Goal: Task Accomplishment & Management: Manage account settings

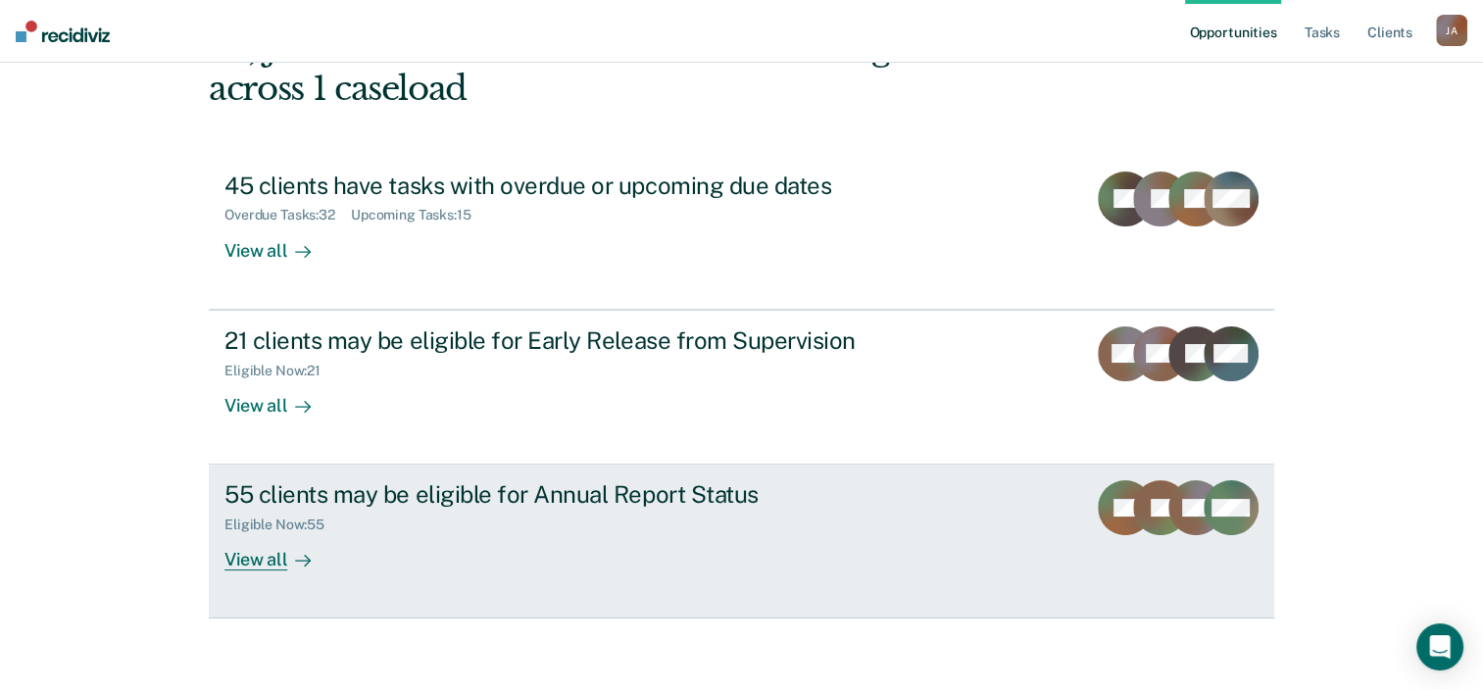
scroll to position [142, 0]
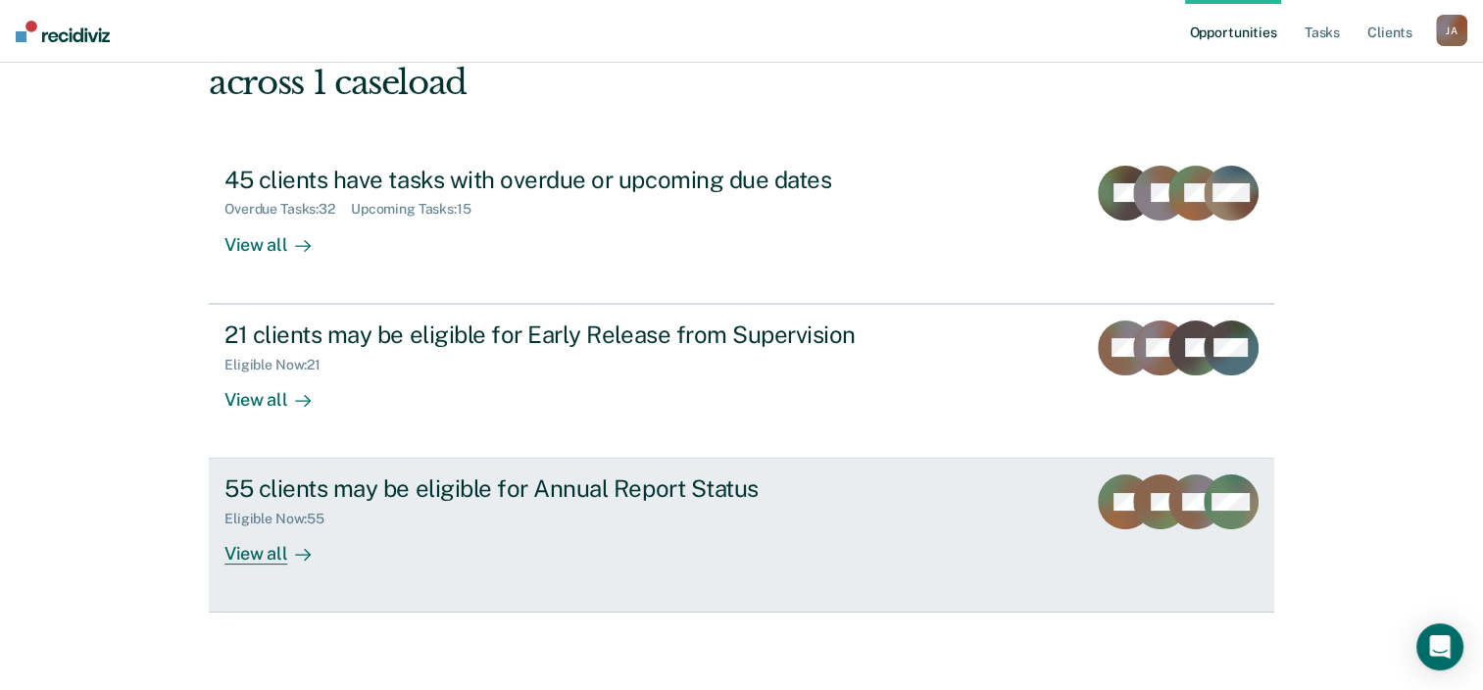
click at [554, 496] on div "55 clients may be eligible for Annual Report Status" at bounding box center [568, 488] width 688 height 28
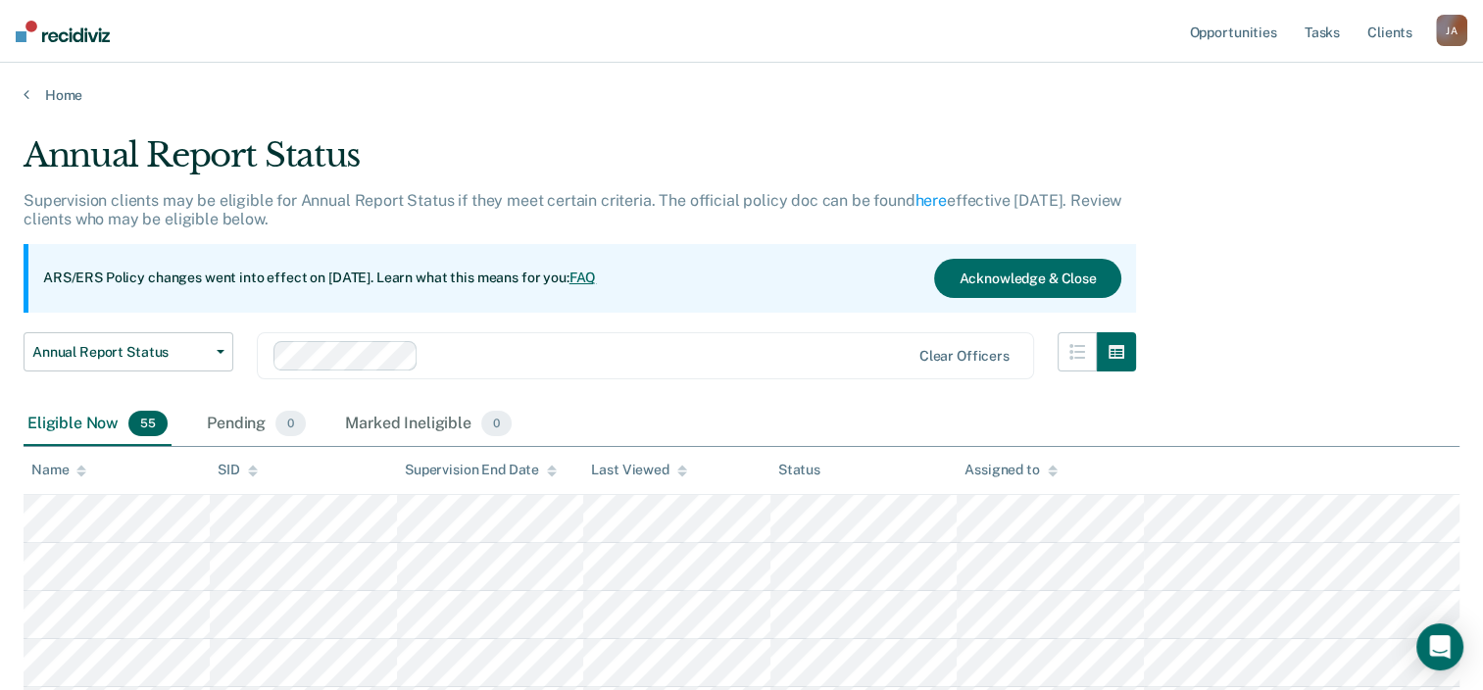
scroll to position [196, 0]
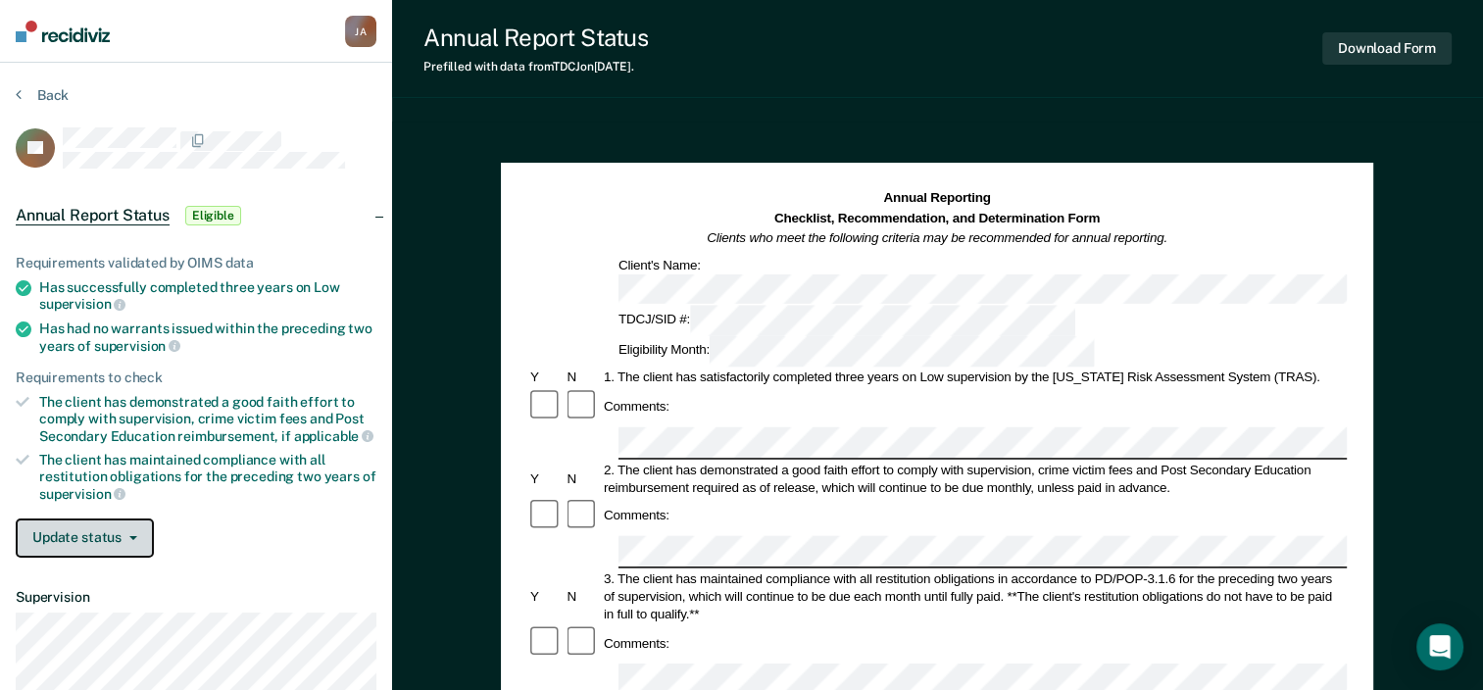
click at [135, 536] on icon "button" at bounding box center [133, 538] width 8 height 4
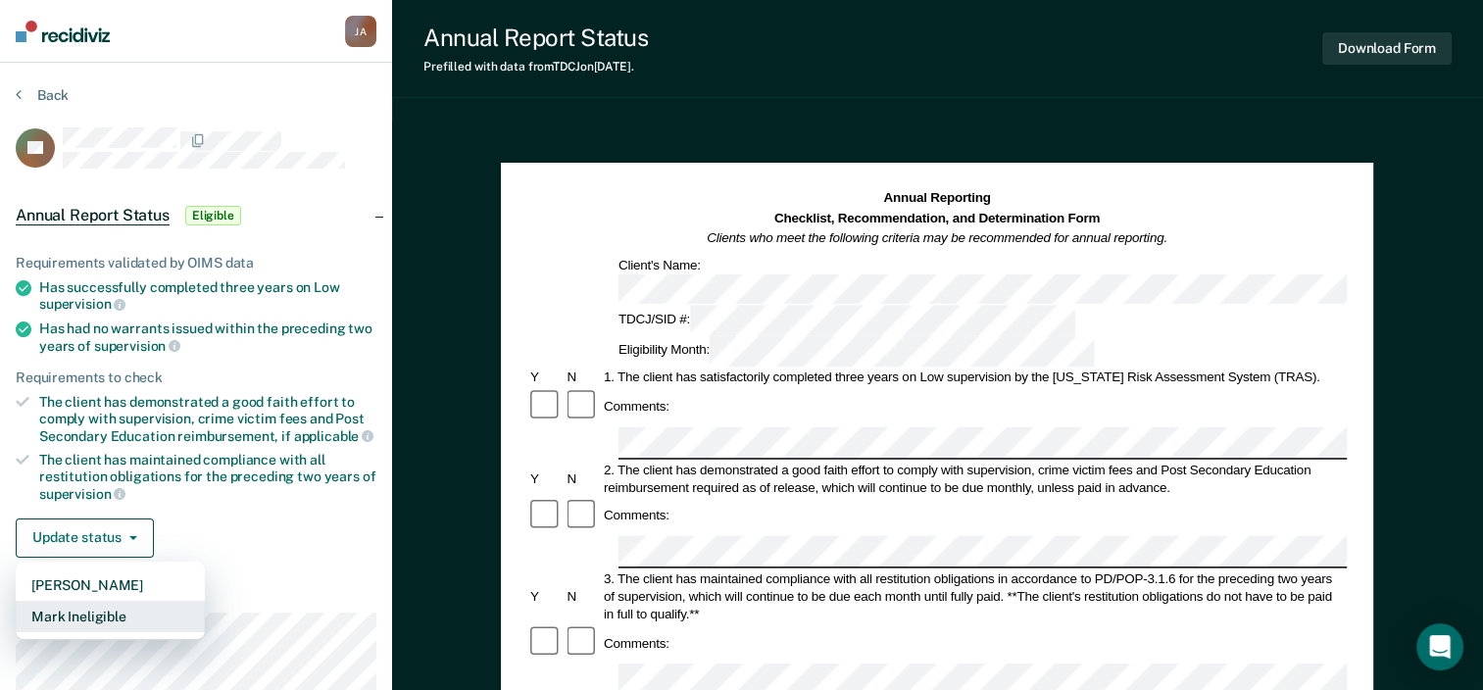
click at [82, 608] on button "Mark Ineligible" at bounding box center [110, 616] width 189 height 31
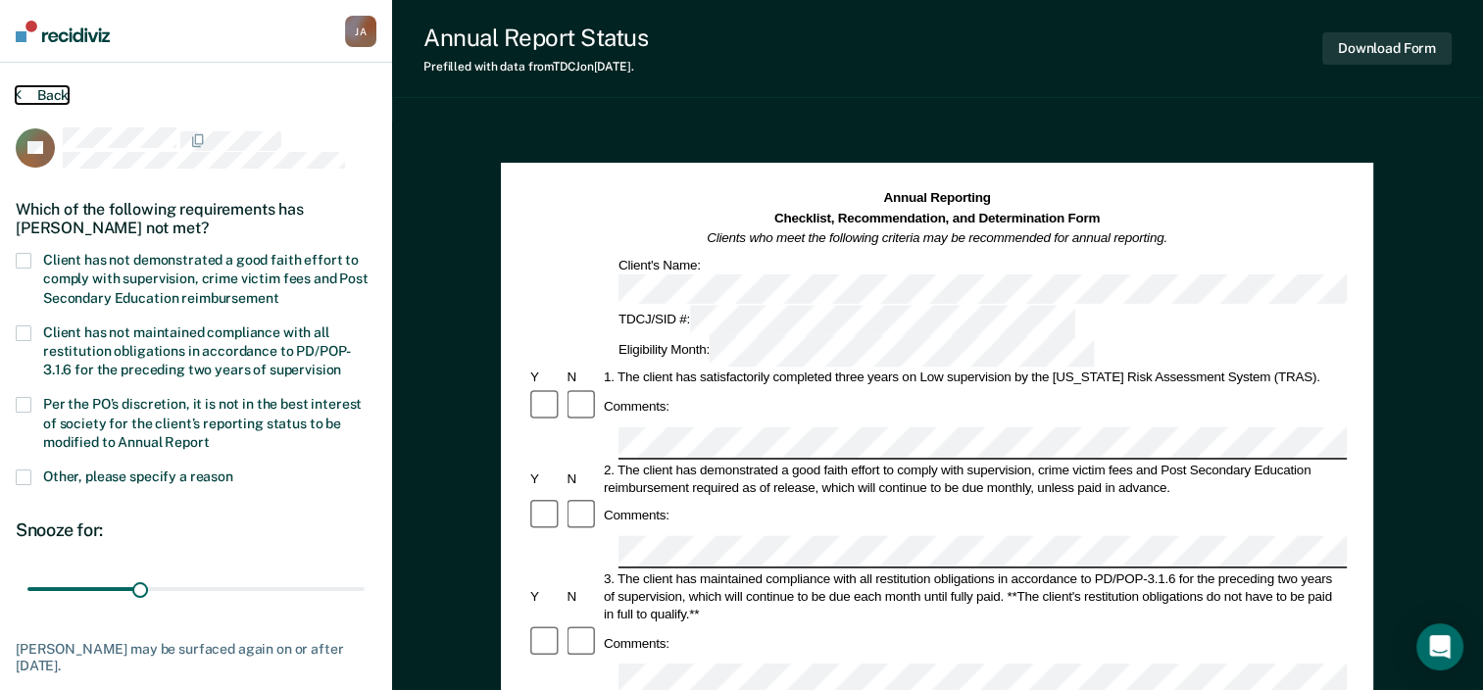
click at [18, 92] on icon at bounding box center [19, 94] width 6 height 16
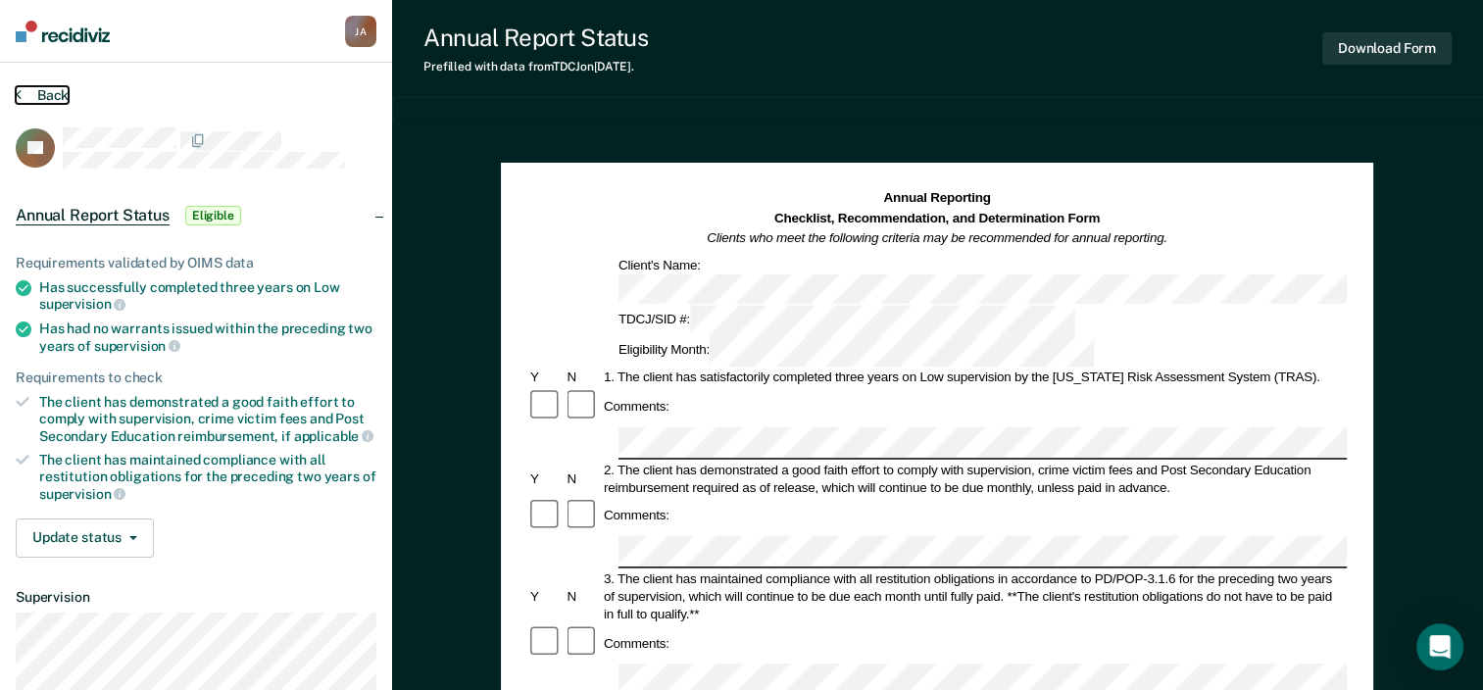
click at [18, 92] on icon at bounding box center [19, 94] width 6 height 16
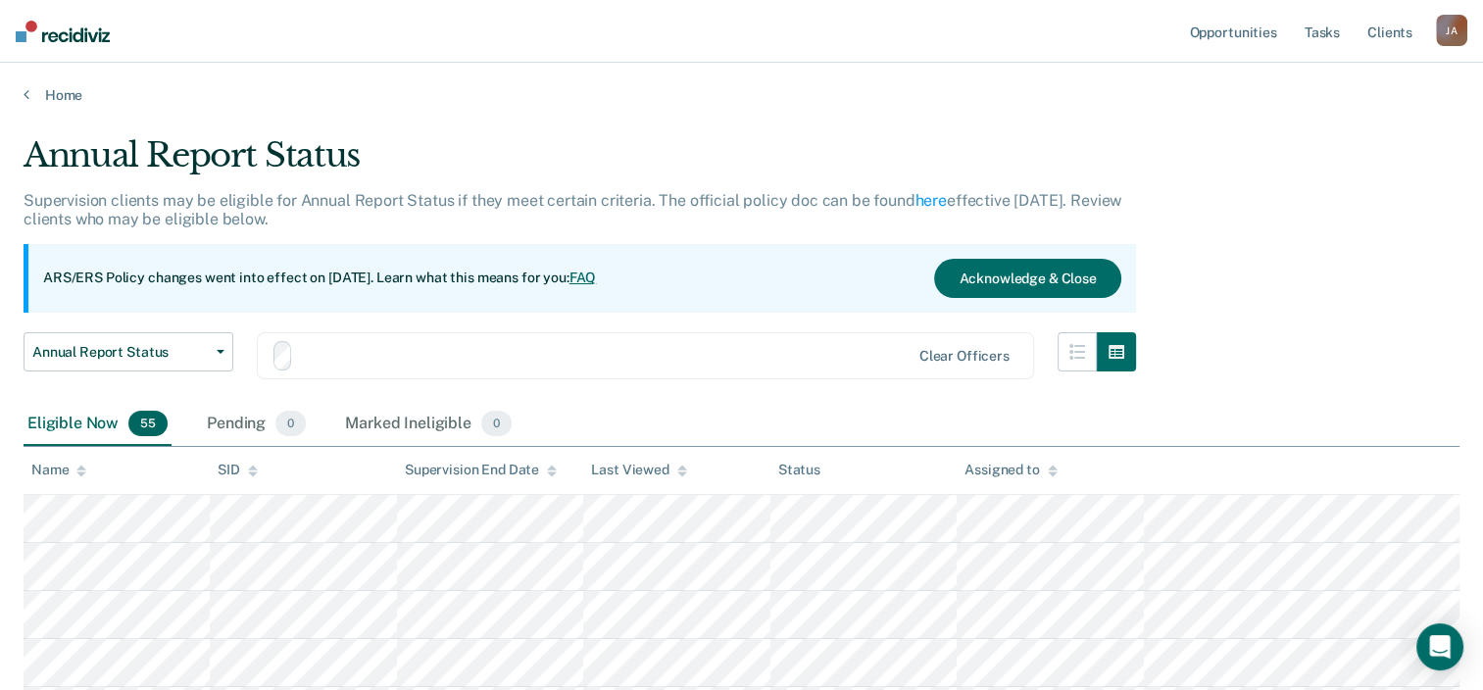
scroll to position [196, 0]
